Goal: Find specific page/section: Find specific page/section

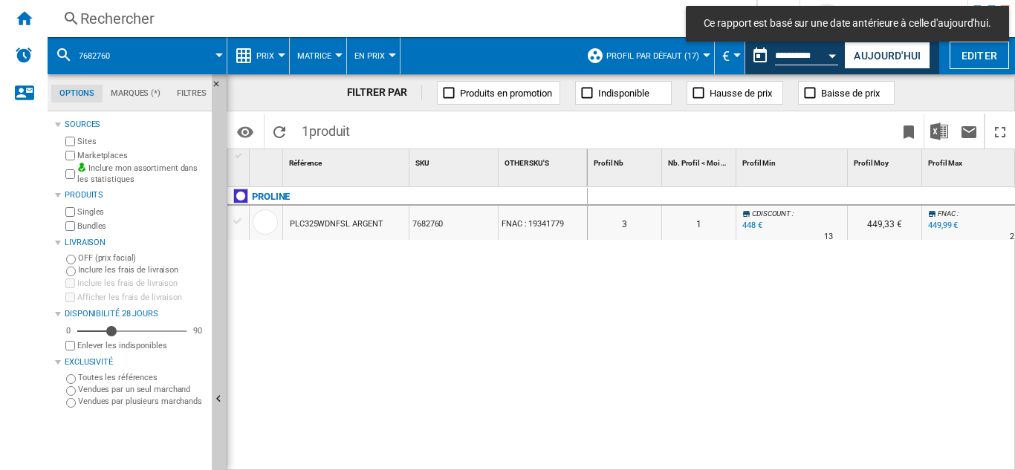
click at [102, 13] on div "Rechercher" at bounding box center [399, 18] width 638 height 21
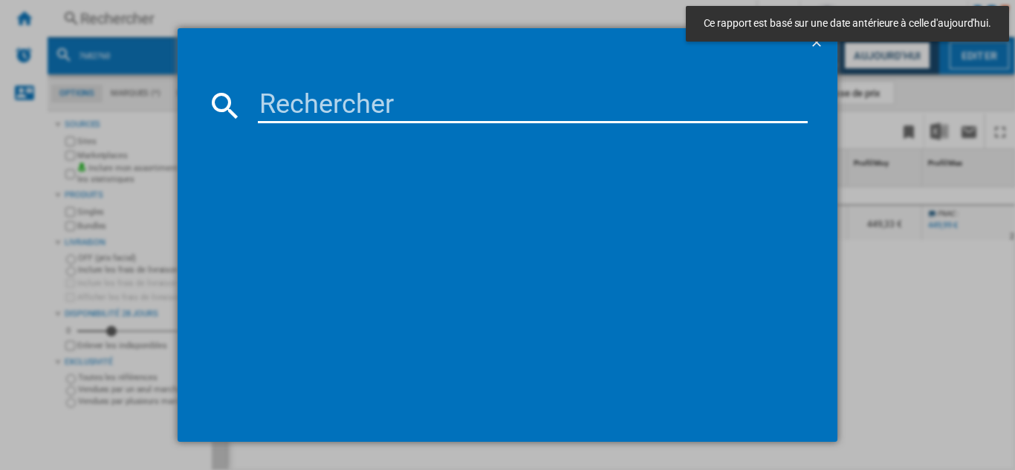
click at [339, 117] on input at bounding box center [533, 106] width 550 height 36
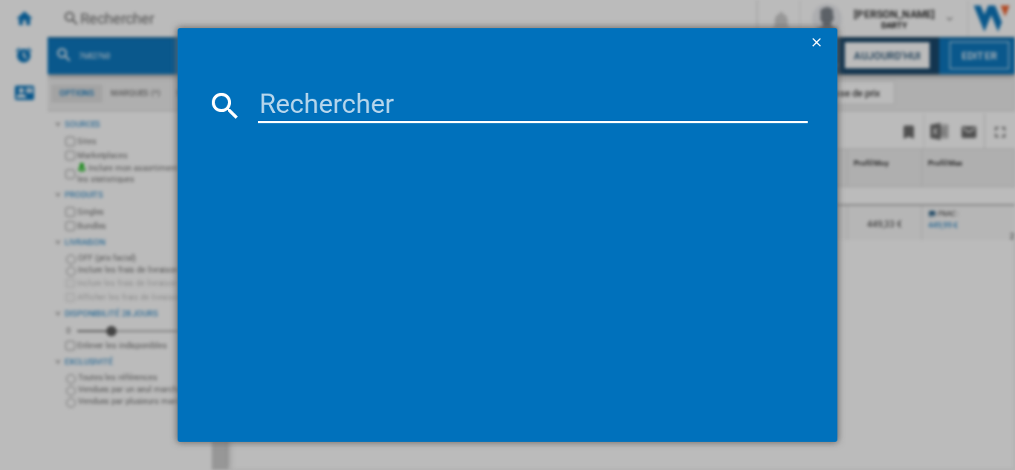
paste input "7970447"
type input "7970447"
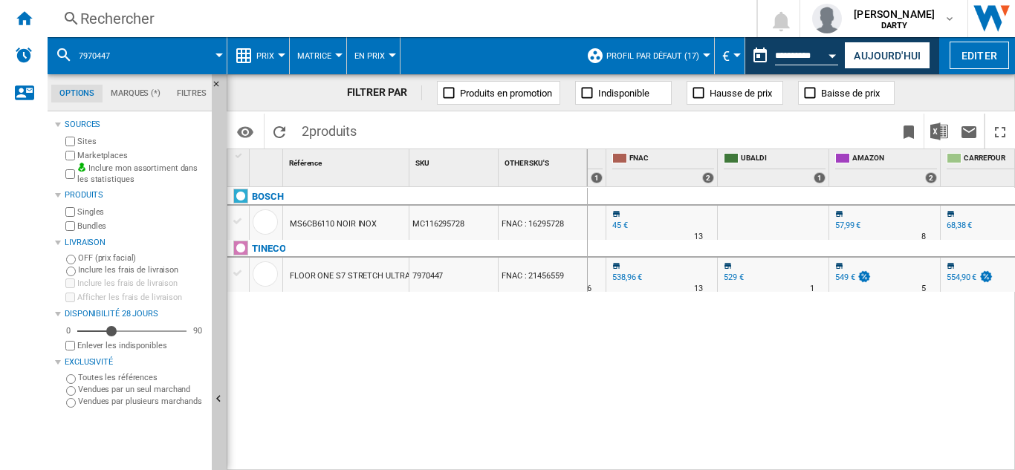
scroll to position [0, 1467]
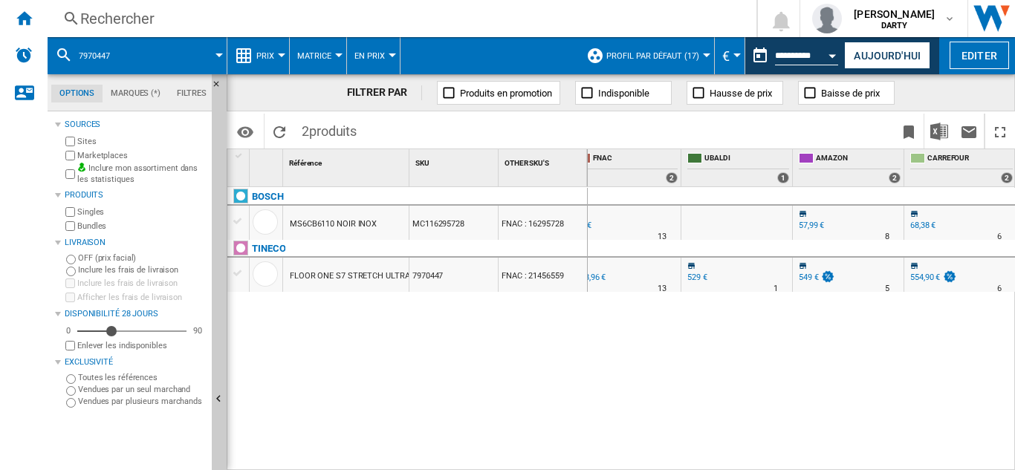
click at [122, 21] on div "Rechercher" at bounding box center [399, 18] width 638 height 21
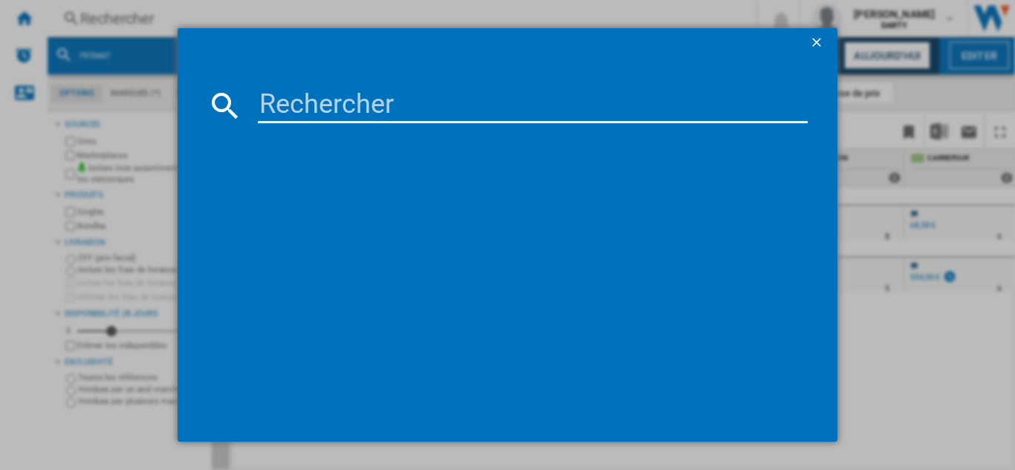
click at [304, 112] on input at bounding box center [533, 106] width 550 height 36
type input "7970447"
